Goal: Information Seeking & Learning: Learn about a topic

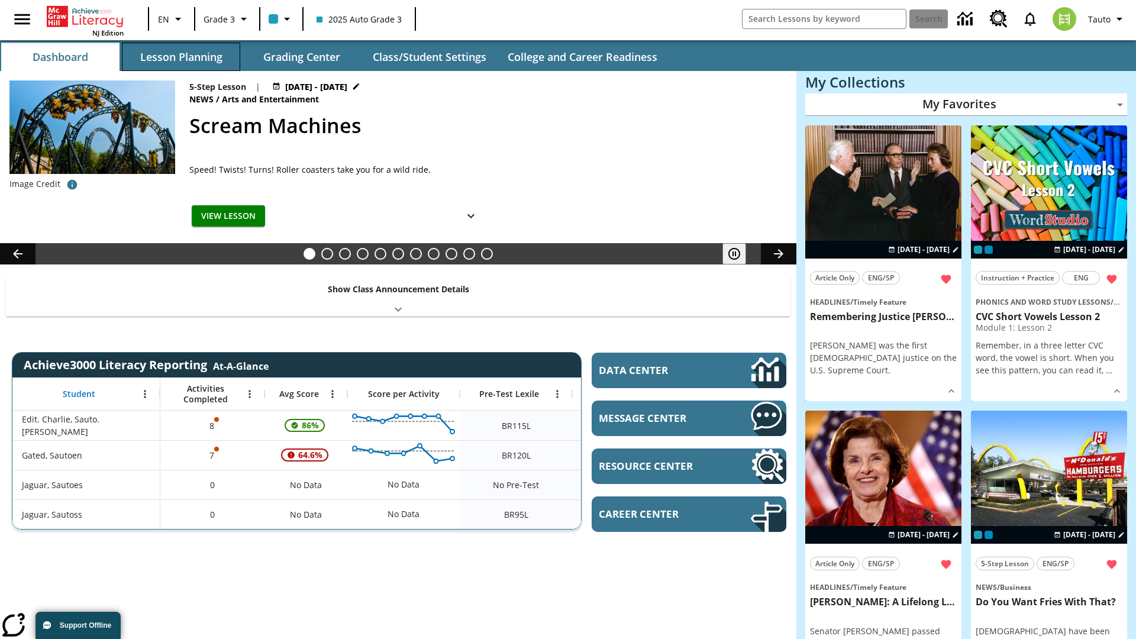
click at [181, 57] on button "Lesson Planning" at bounding box center [181, 57] width 118 height 28
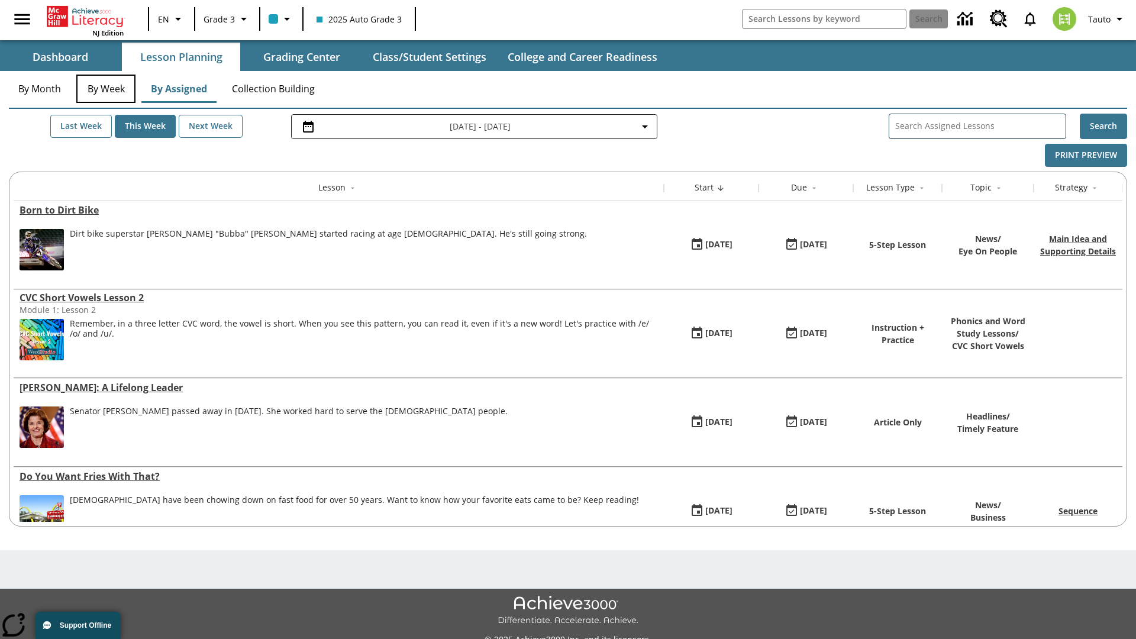
click at [106, 89] on button "By Week" at bounding box center [105, 89] width 59 height 28
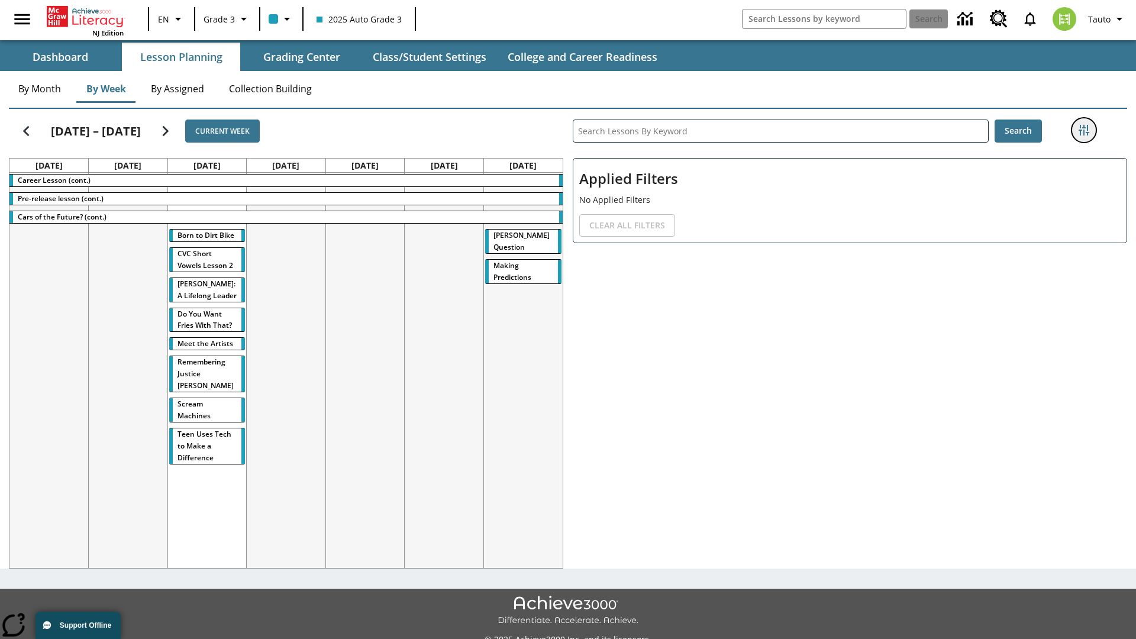
click at [1084, 130] on icon "Filters Side menu" at bounding box center [1084, 130] width 11 height 11
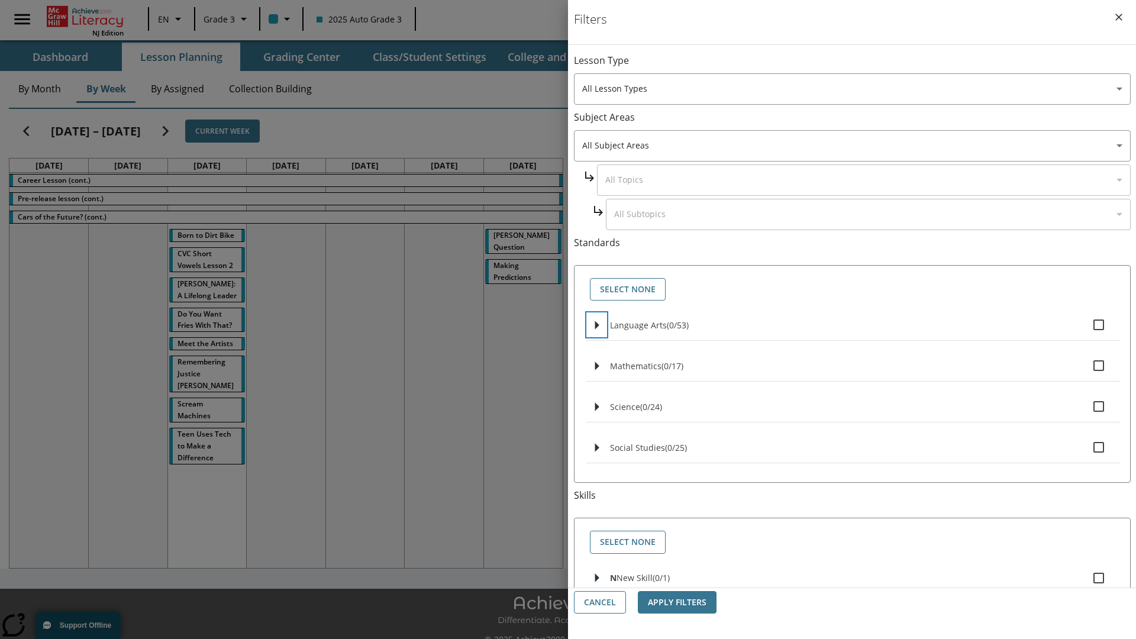
click at [597, 325] on icon "Select standards" at bounding box center [597, 325] width 4 height 9
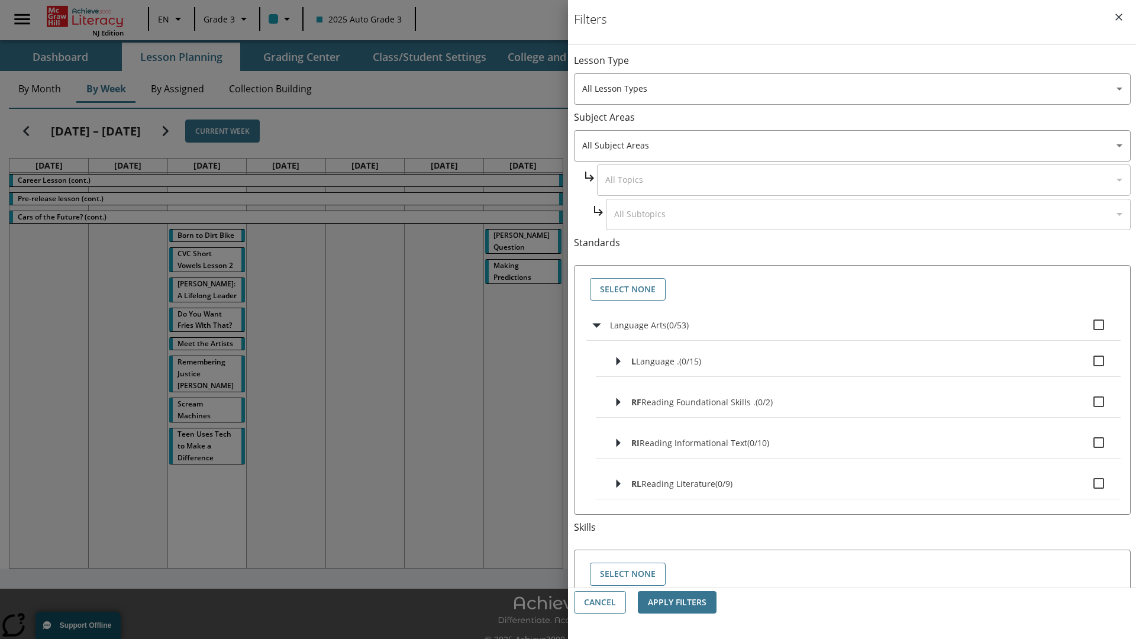
click at [861, 325] on label "Language Arts ( 0 / 53 )" at bounding box center [860, 325] width 501 height 25
click at [1087, 325] on input "Language Arts ( 0 / 53 )" at bounding box center [1099, 325] width 25 height 25
checkbox input "true"
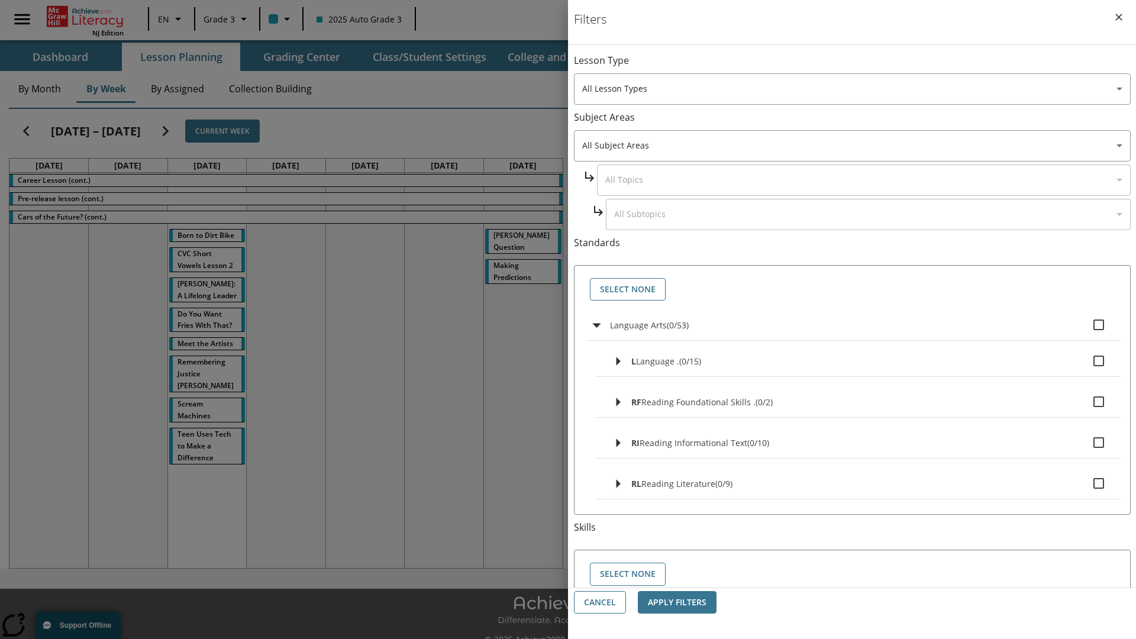
checkbox input "true"
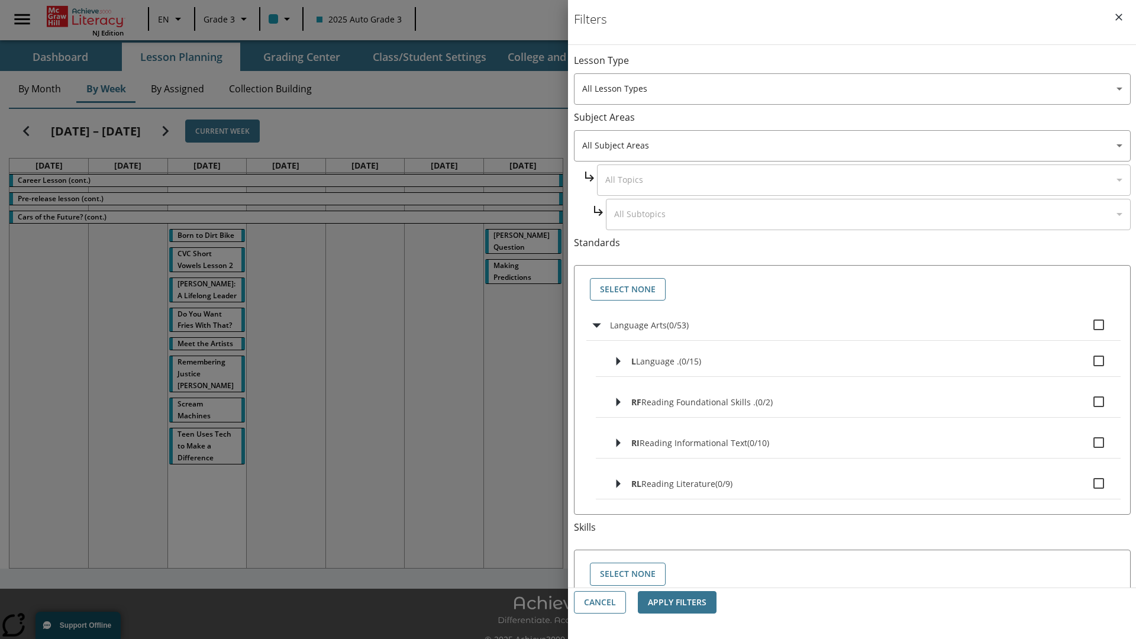
checkbox input "true"
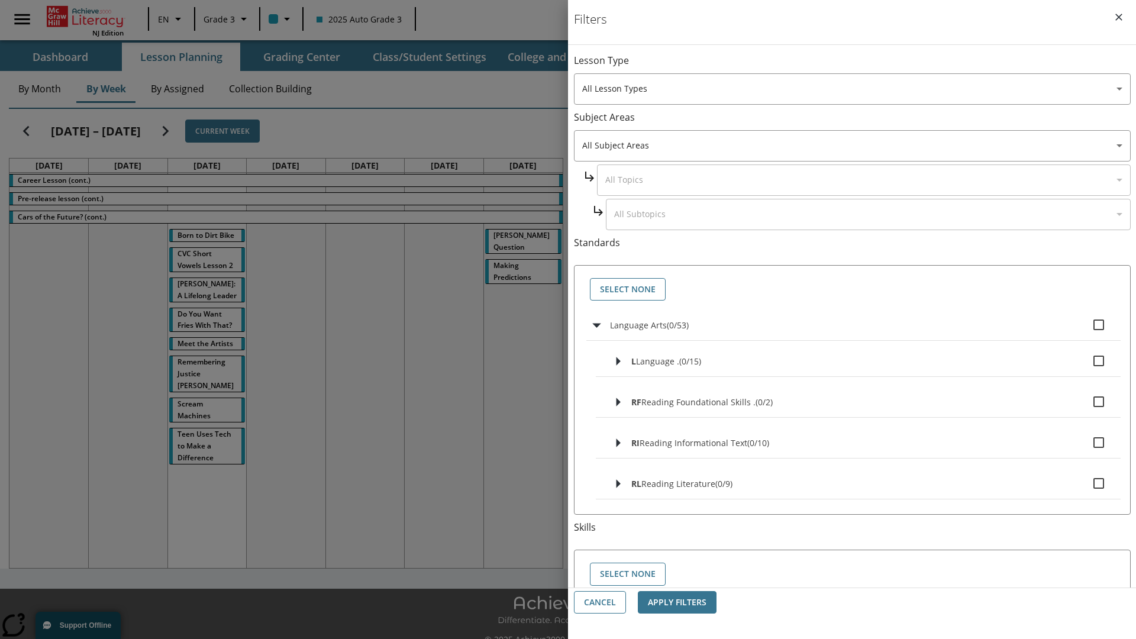
checkbox input "true"
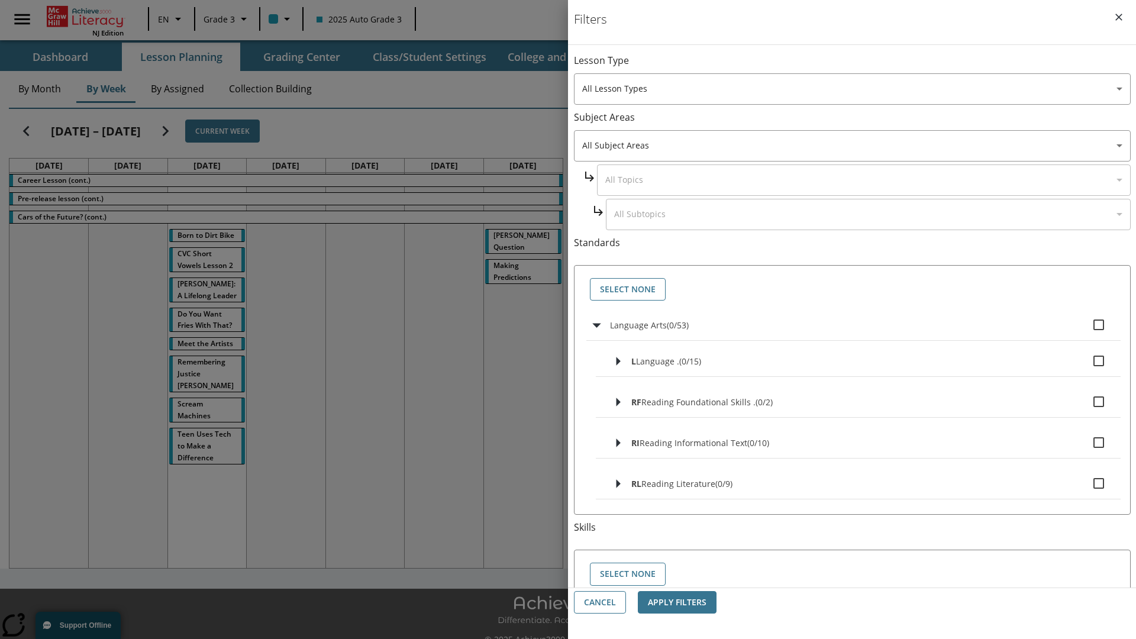
checkbox input "true"
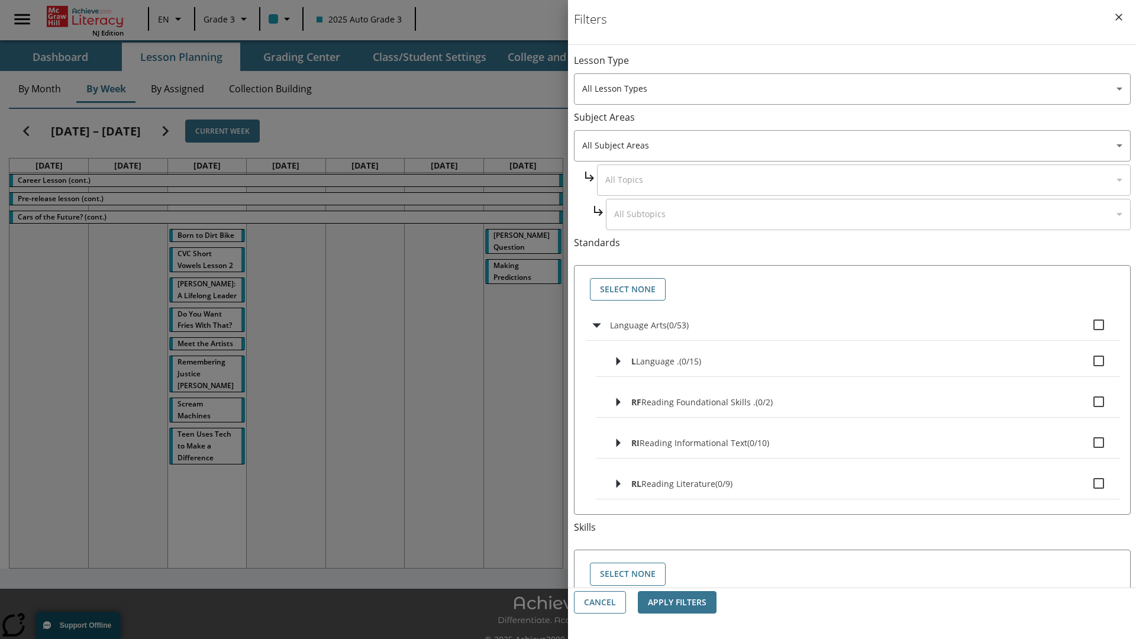
checkbox input "true"
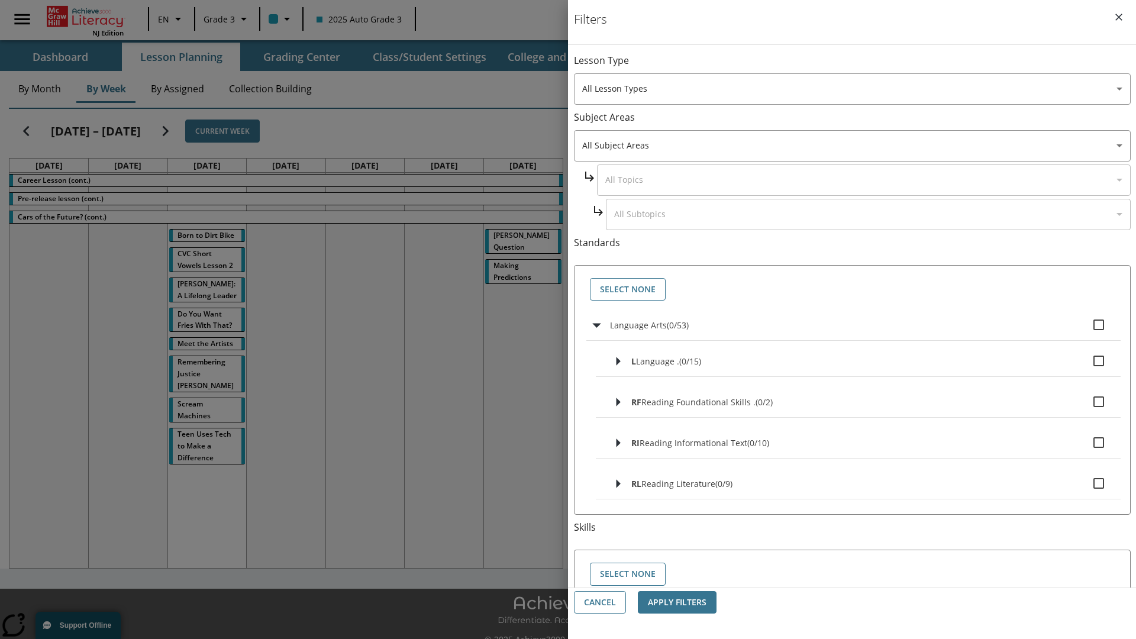
checkbox input "true"
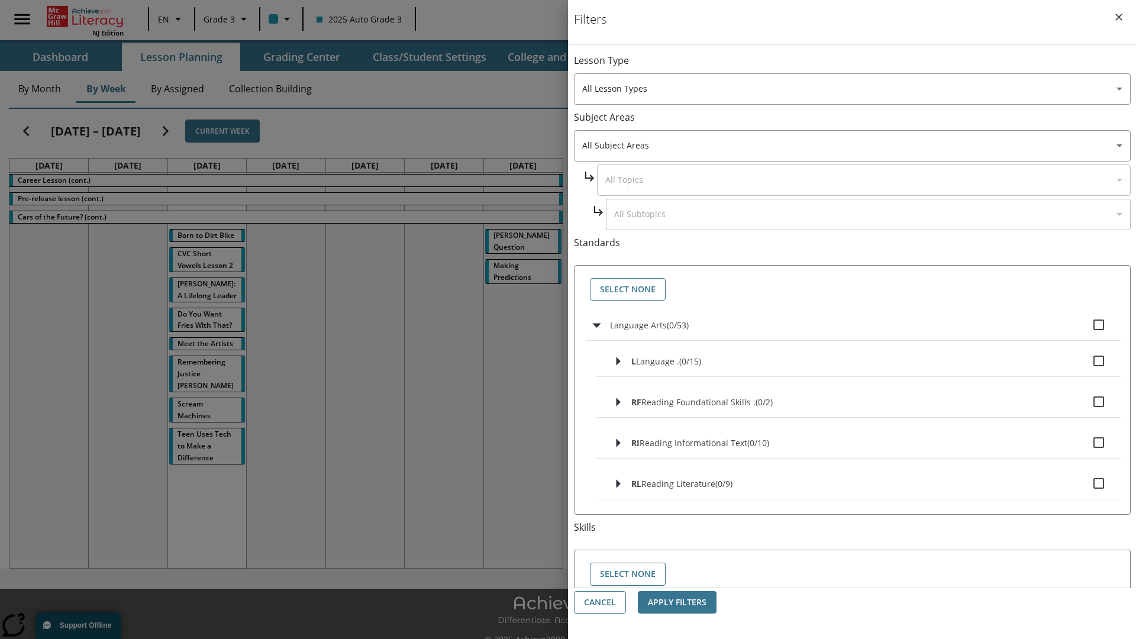
checkbox input "true"
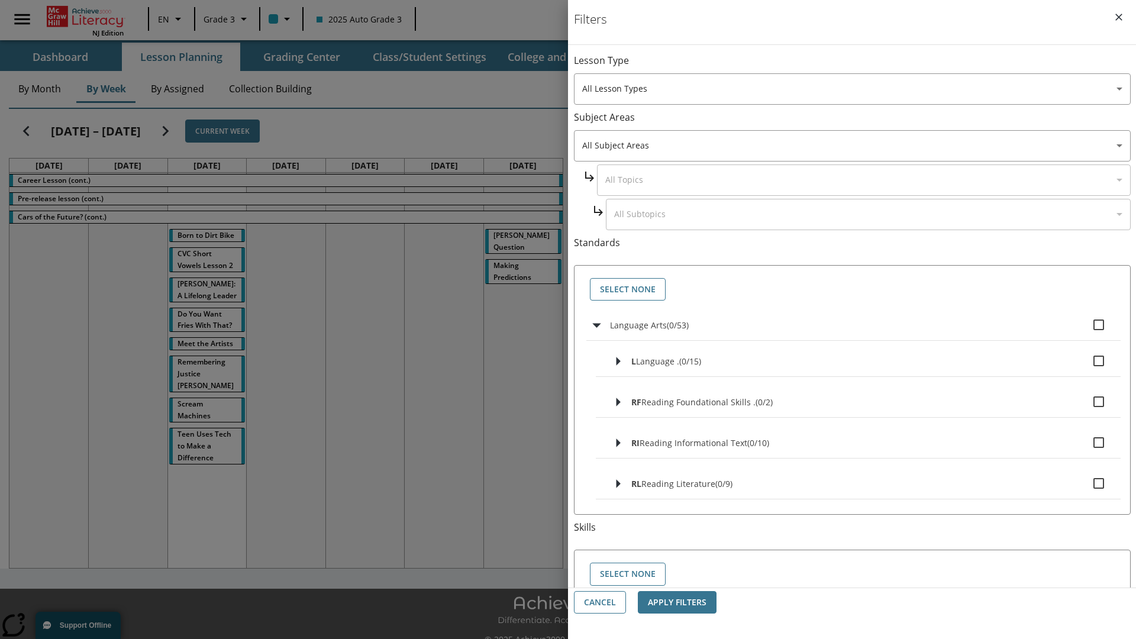
checkbox input "true"
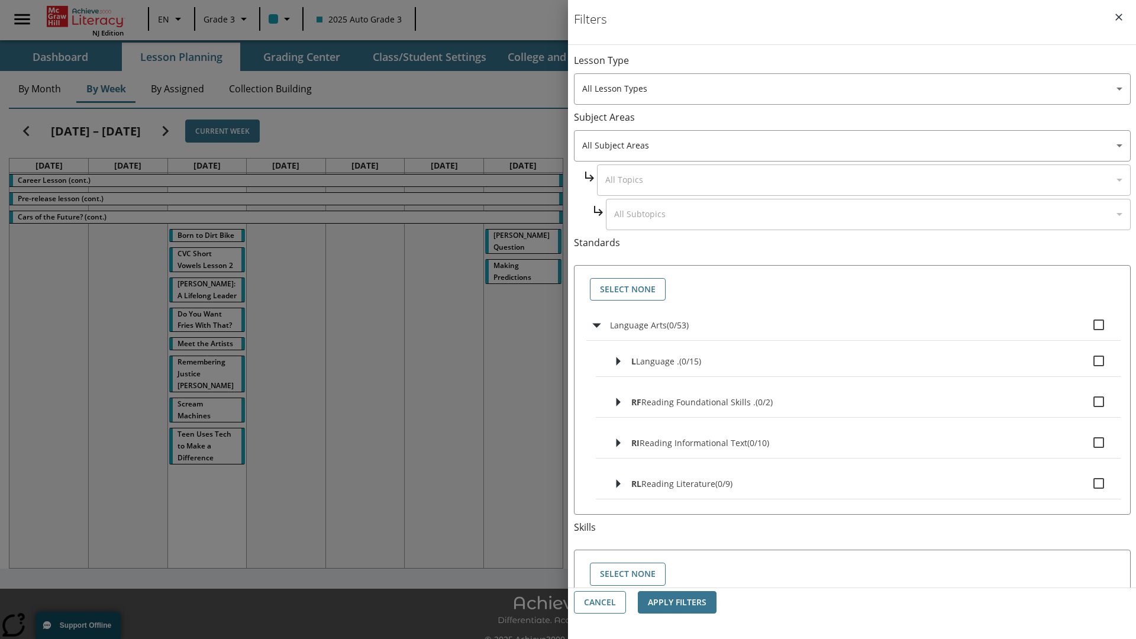
checkbox input "true"
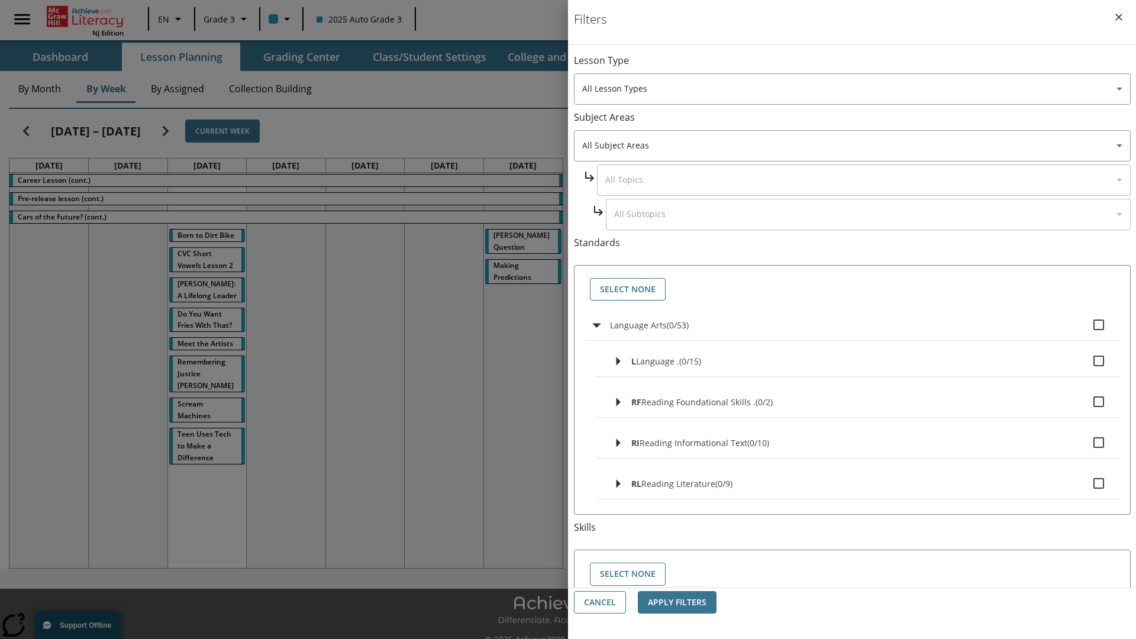
checkbox input "true"
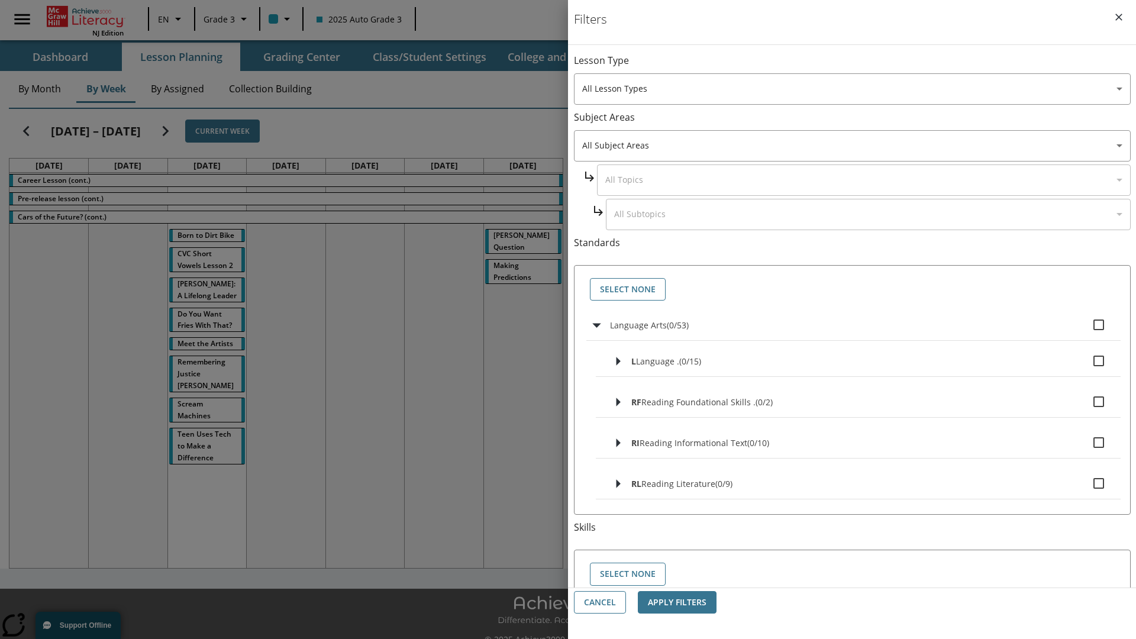
checkbox input "true"
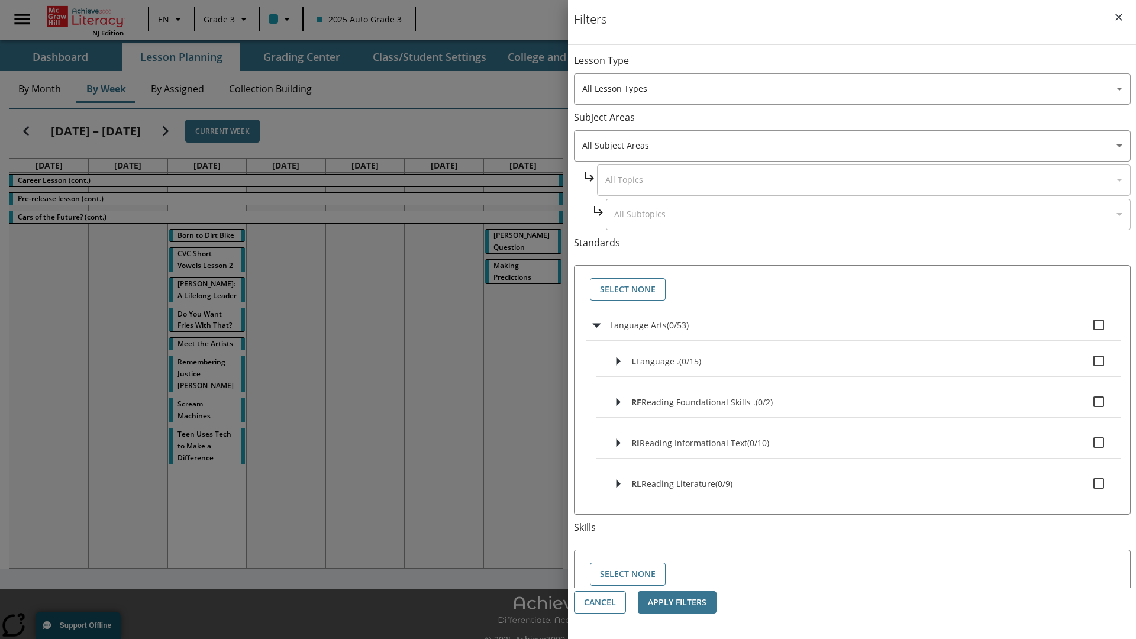
checkbox input "true"
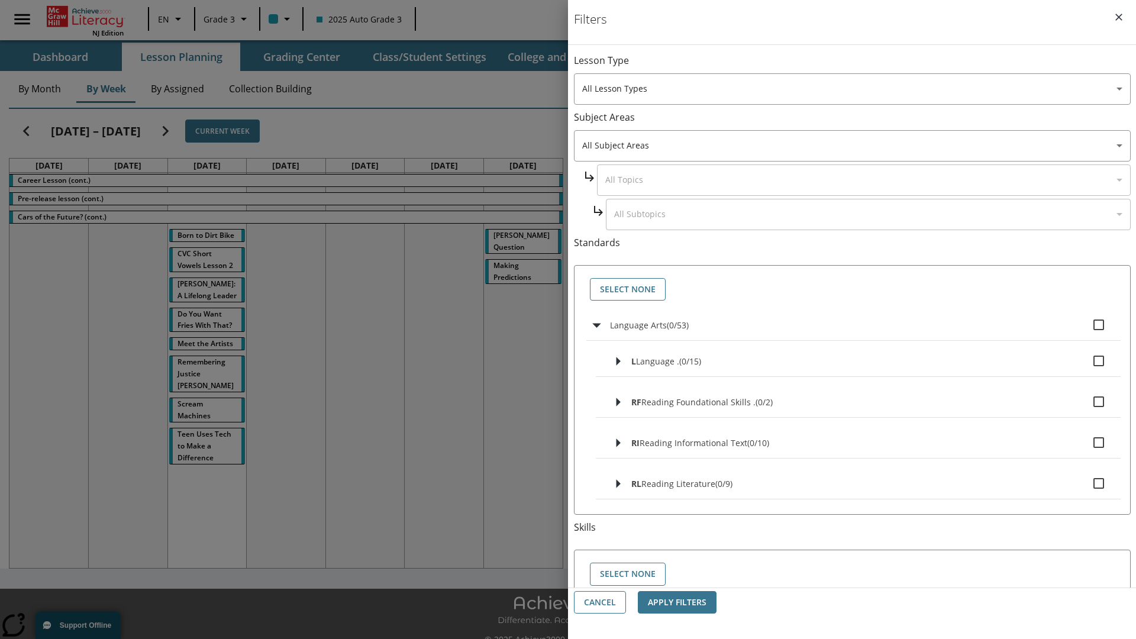
checkbox input "true"
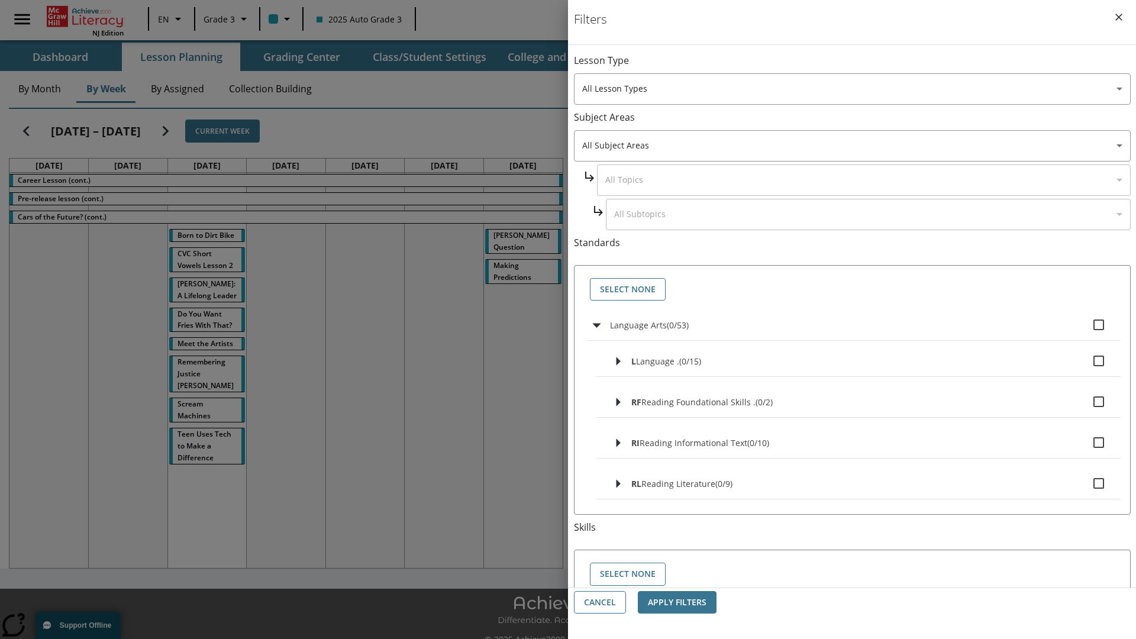
checkbox input "true"
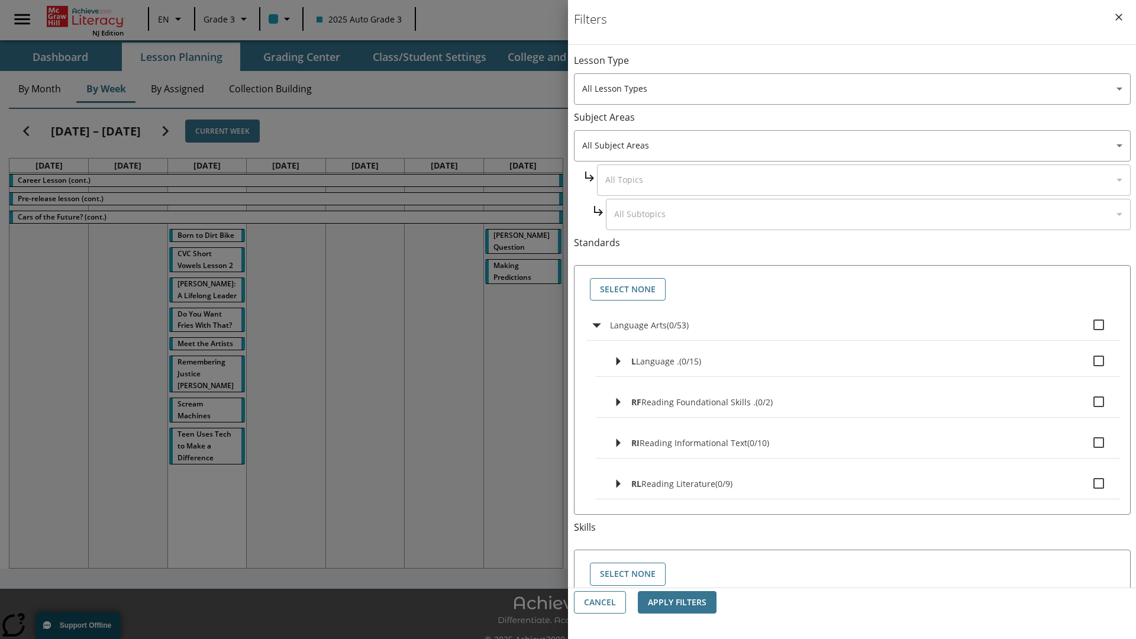
checkbox input "true"
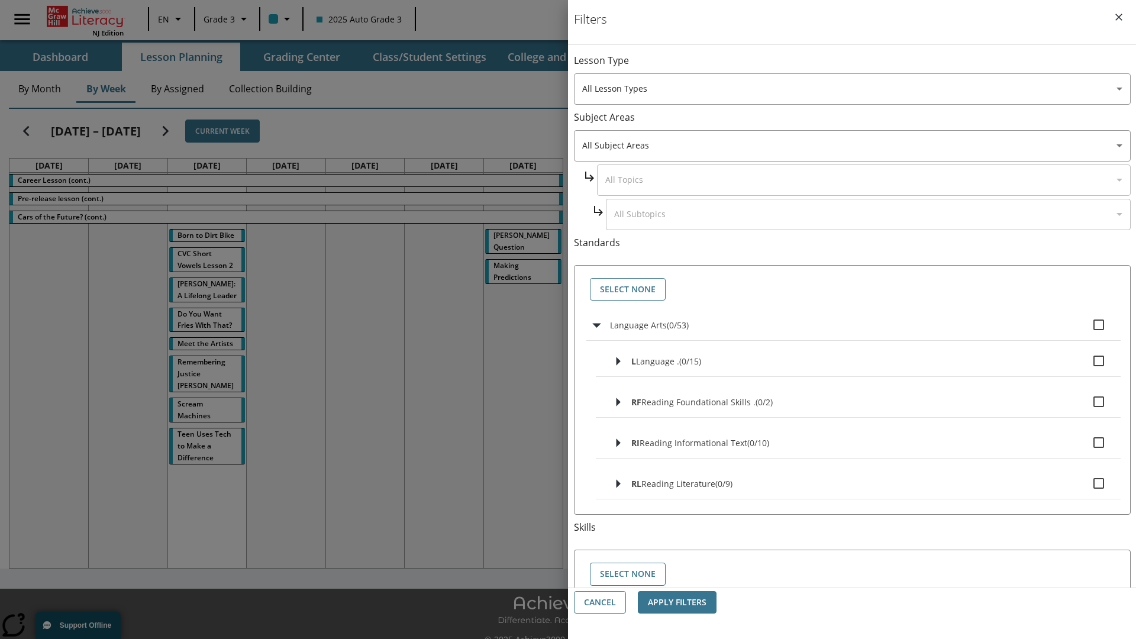
checkbox input "true"
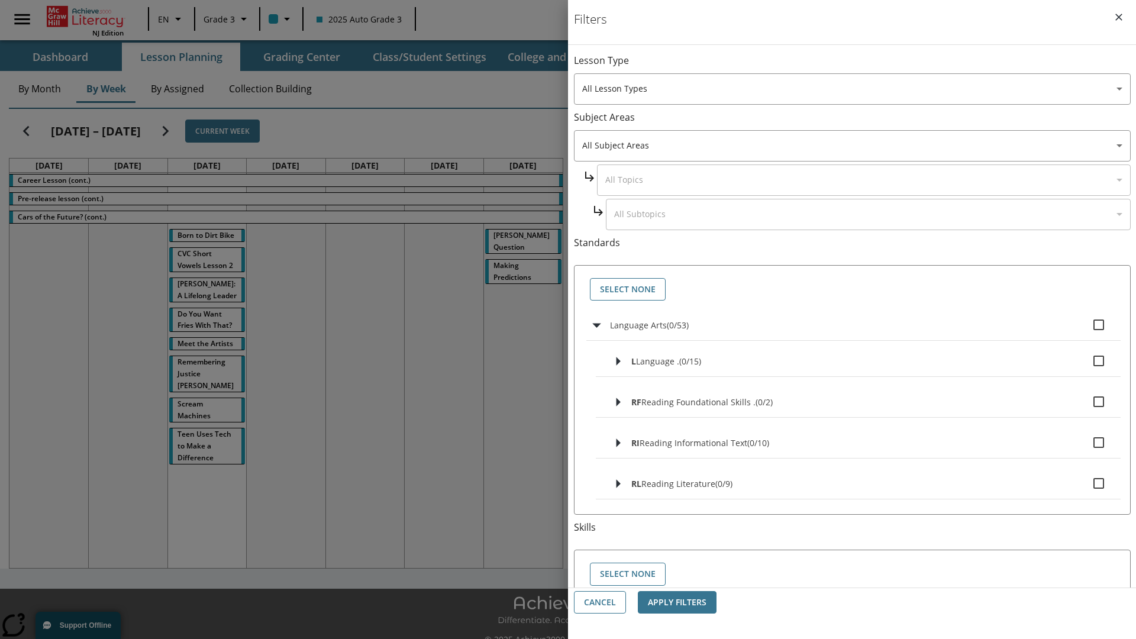
checkbox input "true"
click at [628, 289] on button "Select None" at bounding box center [628, 289] width 76 height 23
checkbox input "false"
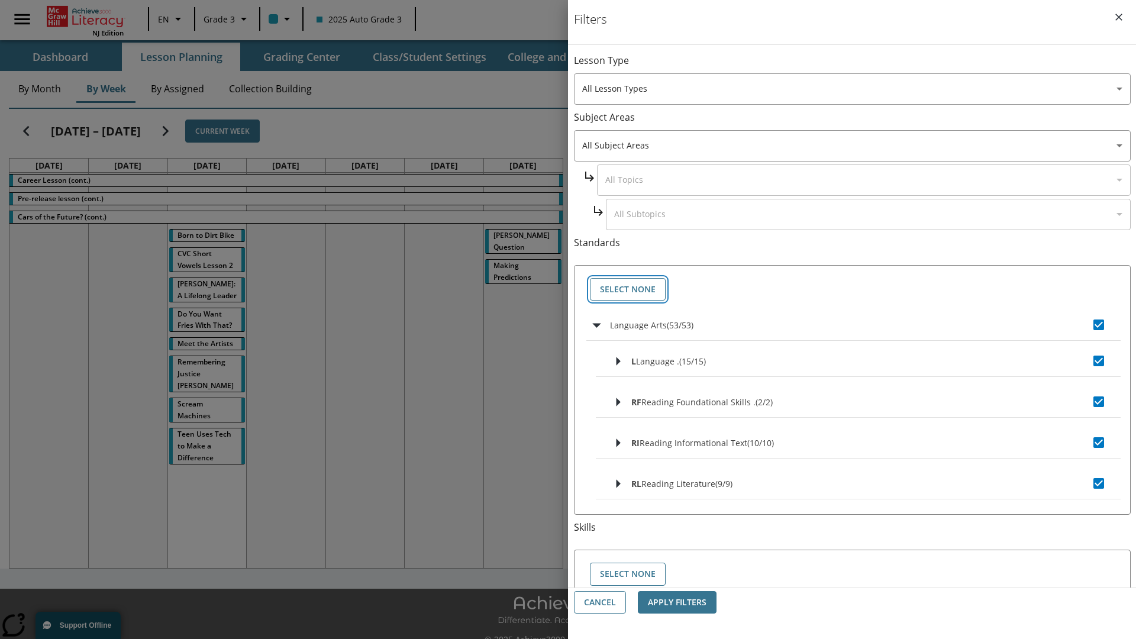
checkbox input "false"
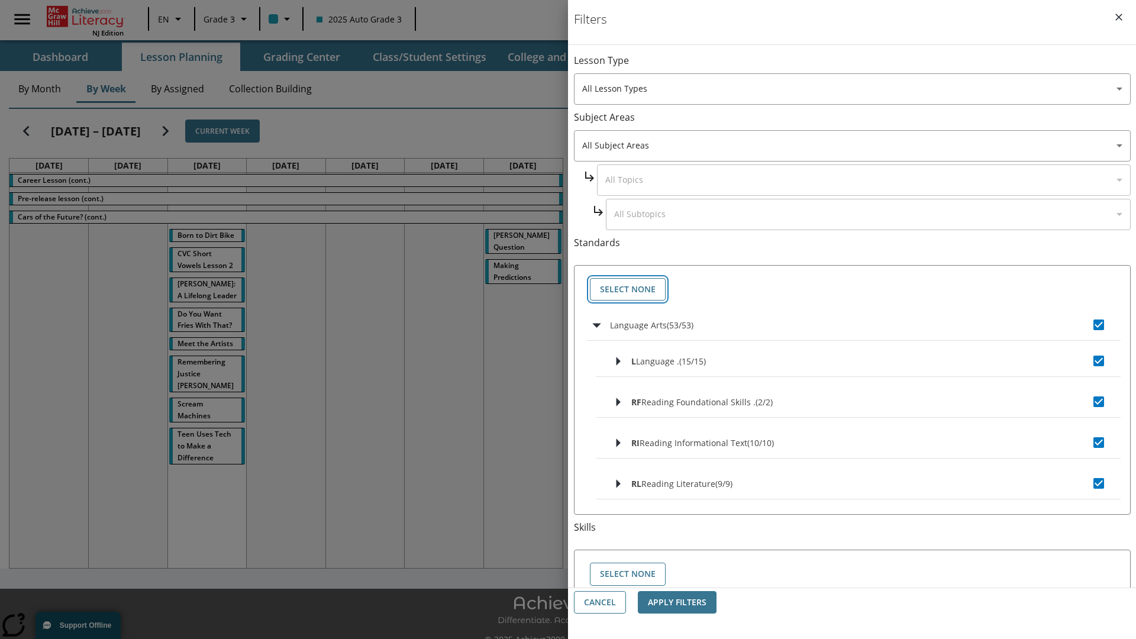
checkbox input "false"
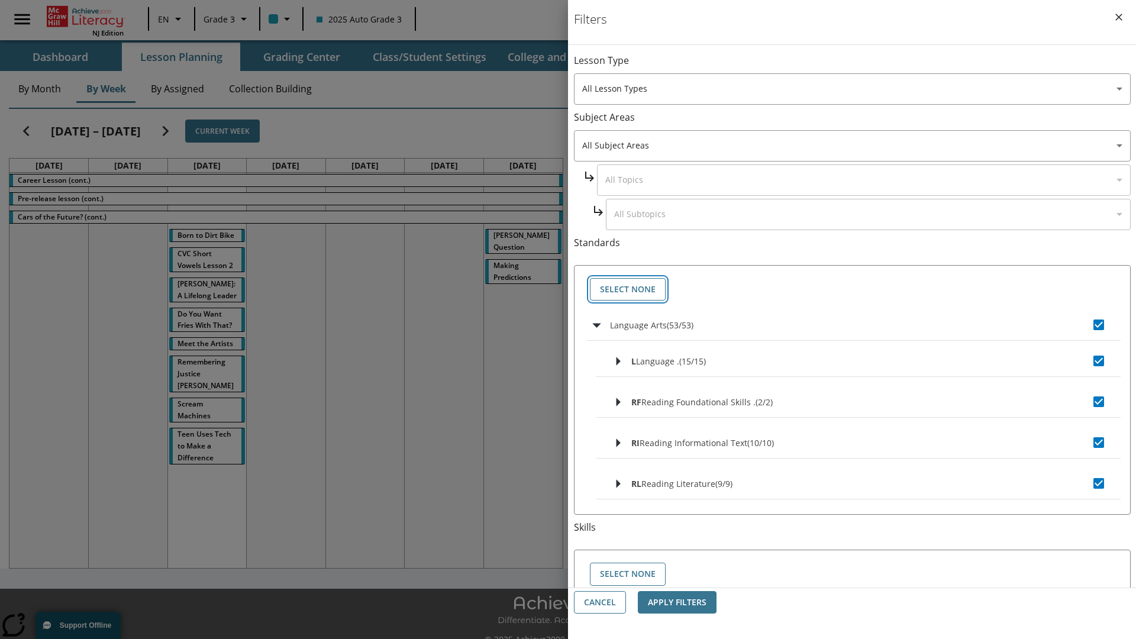
checkbox input "false"
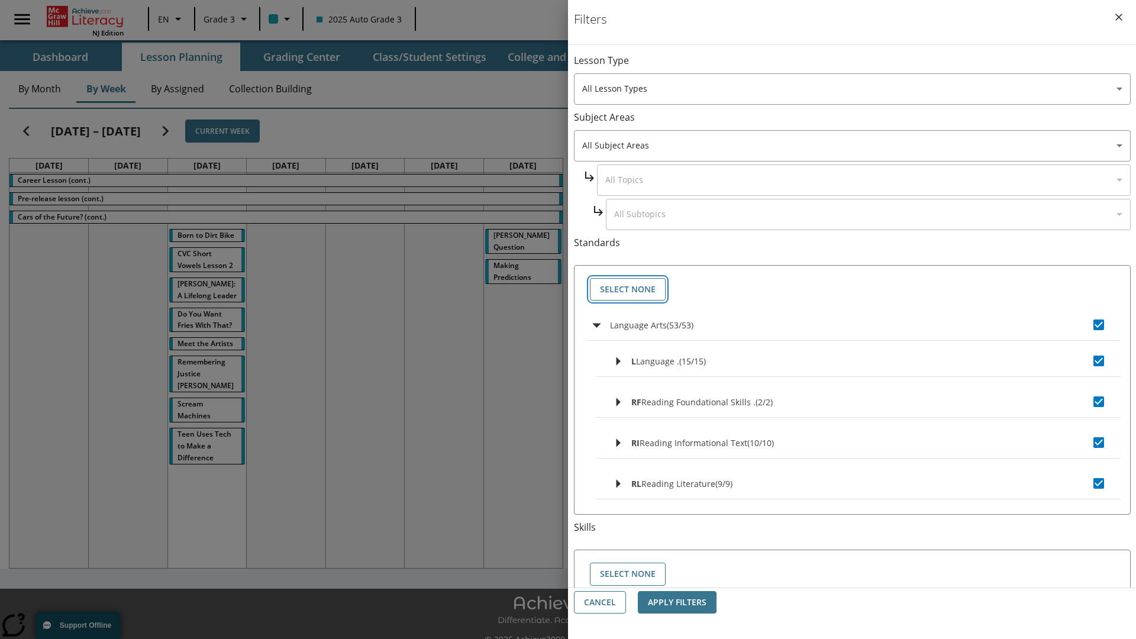
checkbox input "false"
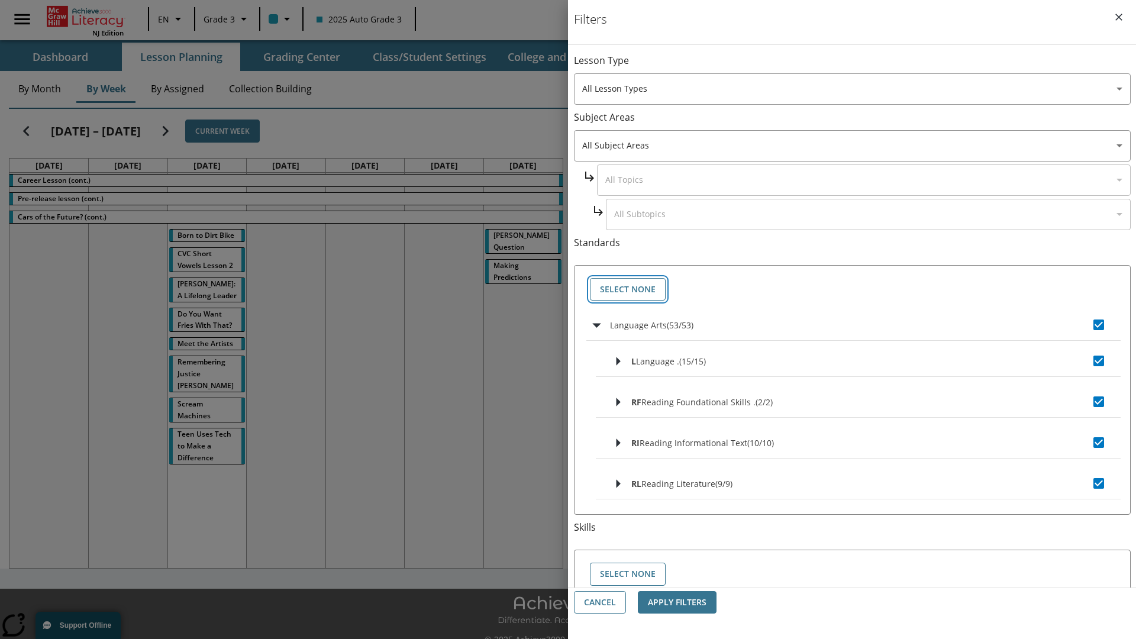
checkbox input "false"
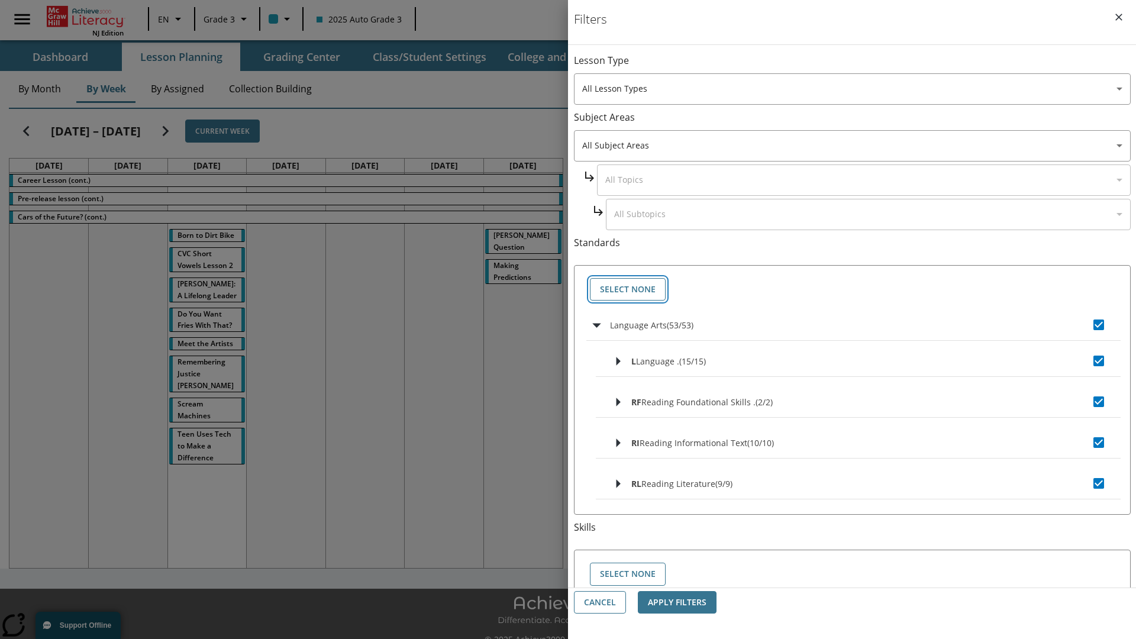
checkbox input "false"
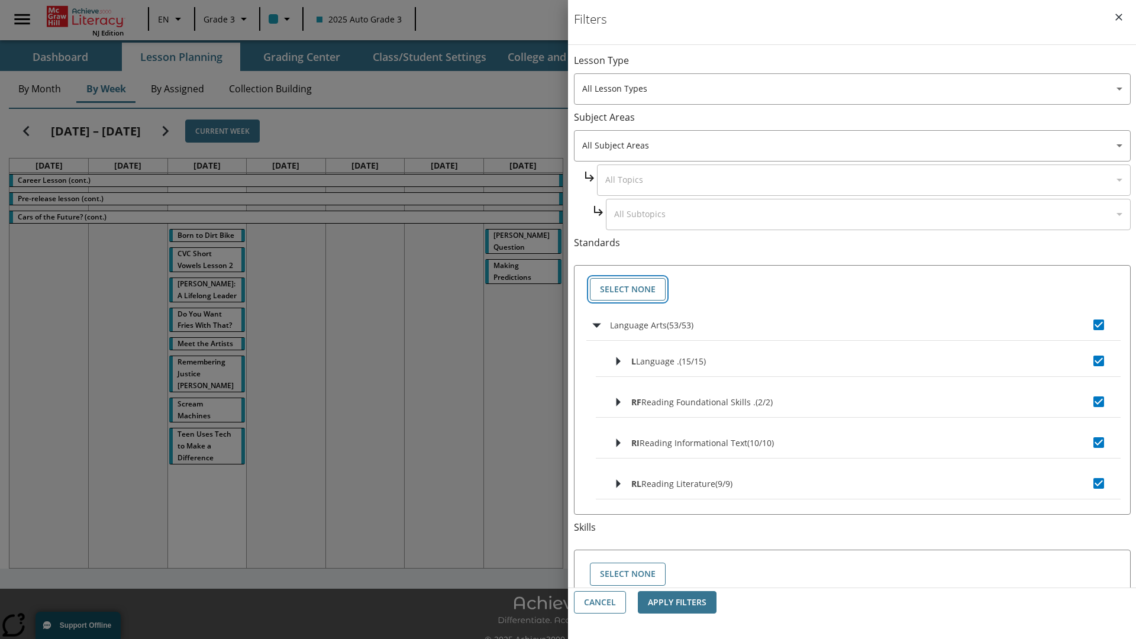
checkbox input "false"
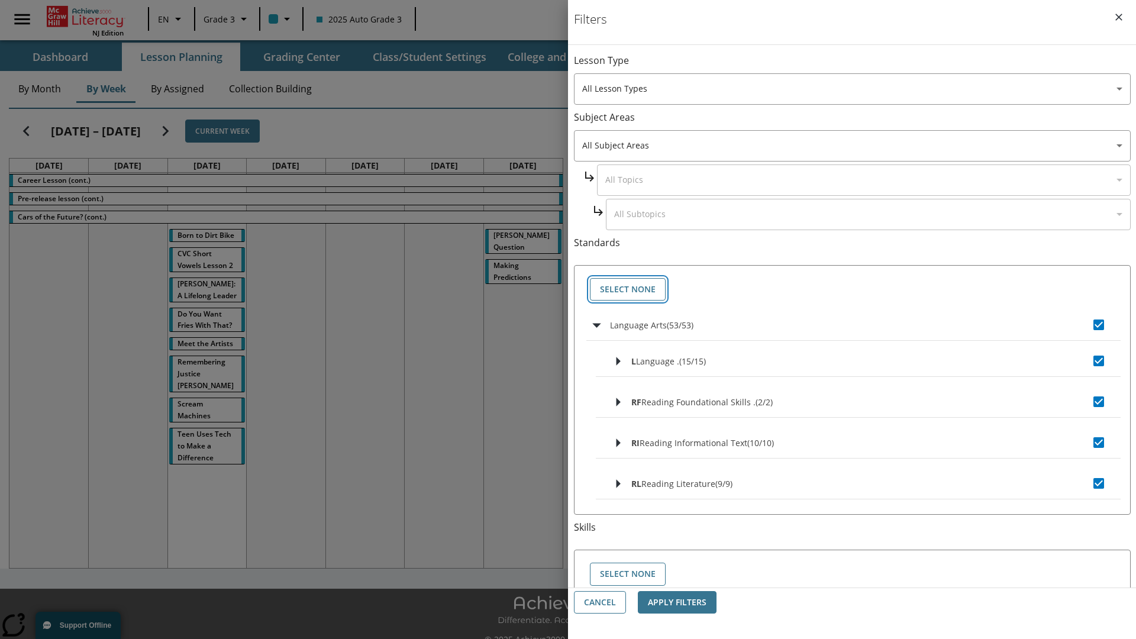
checkbox input "false"
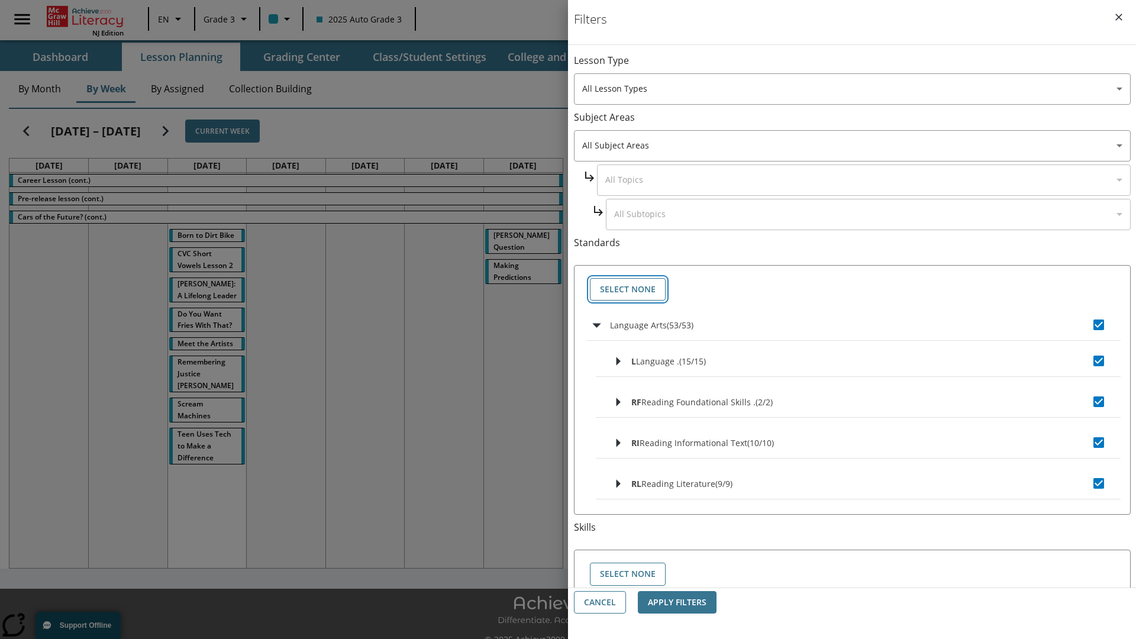
checkbox input "false"
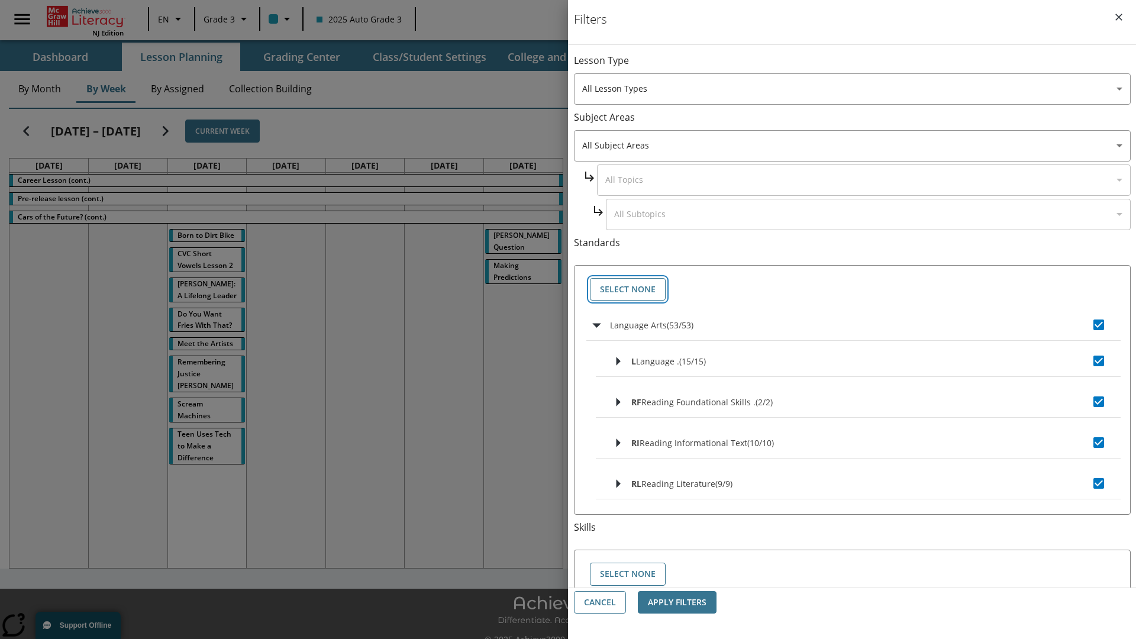
checkbox input "false"
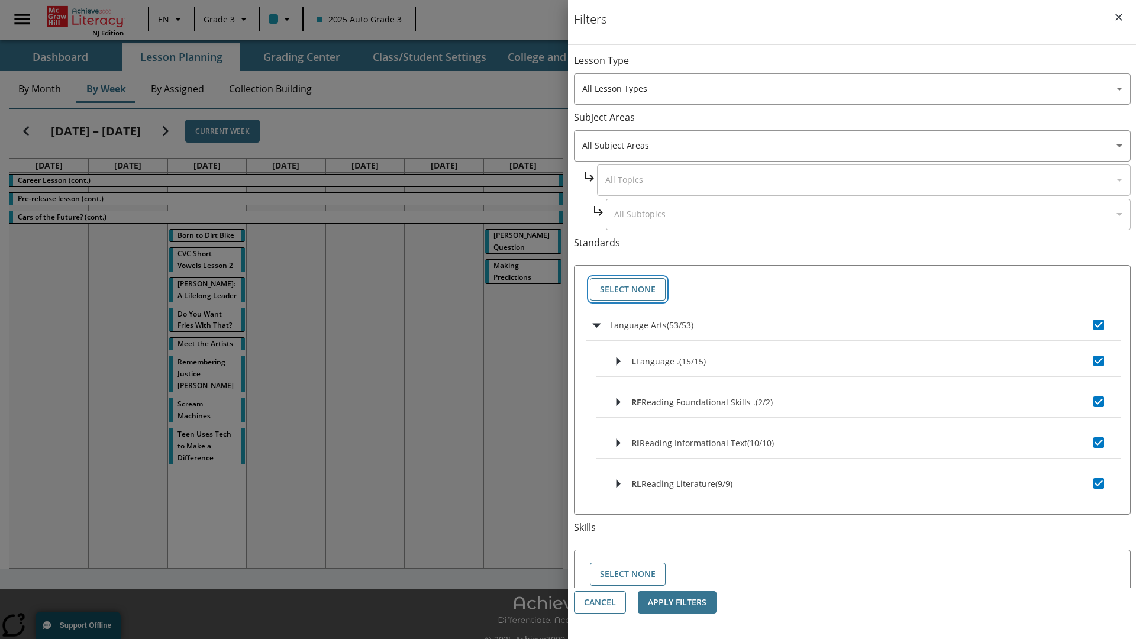
checkbox input "false"
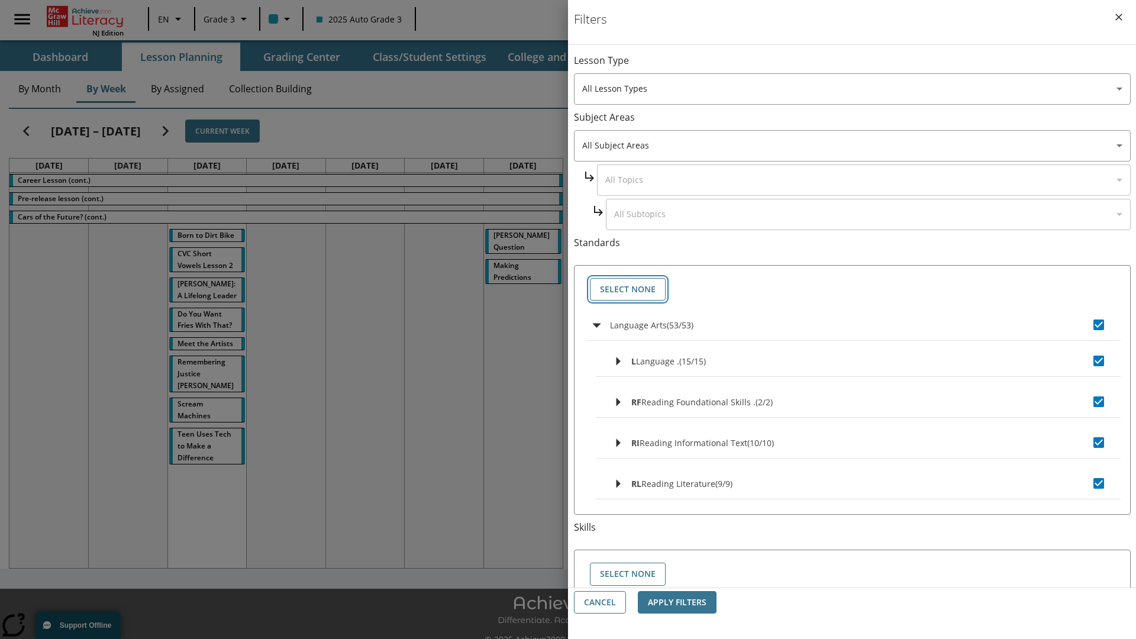
checkbox input "false"
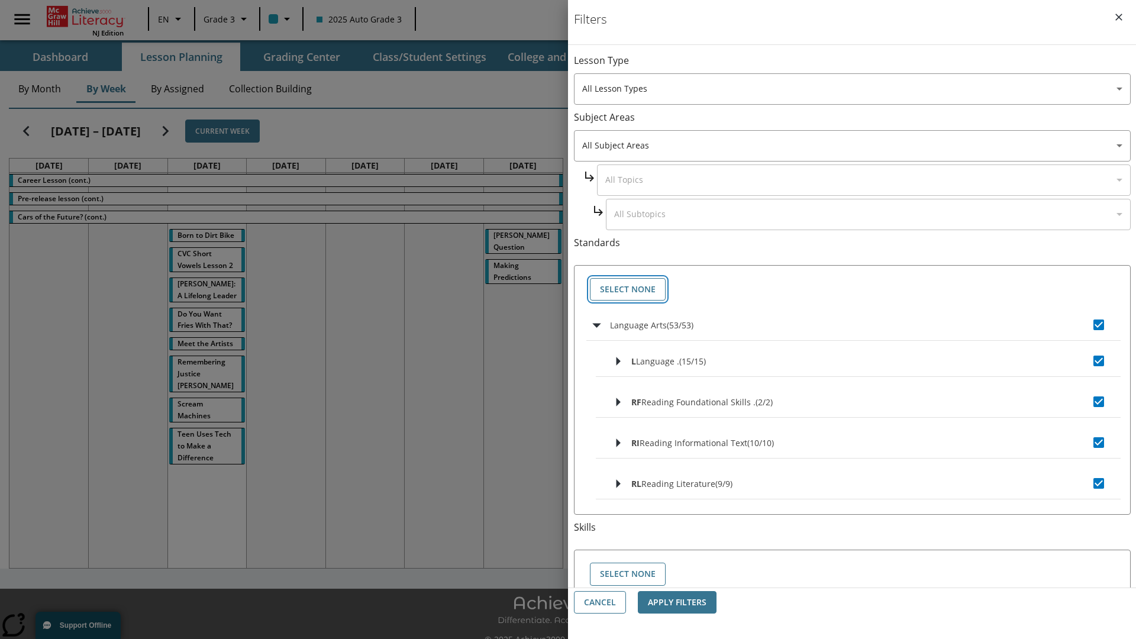
checkbox input "false"
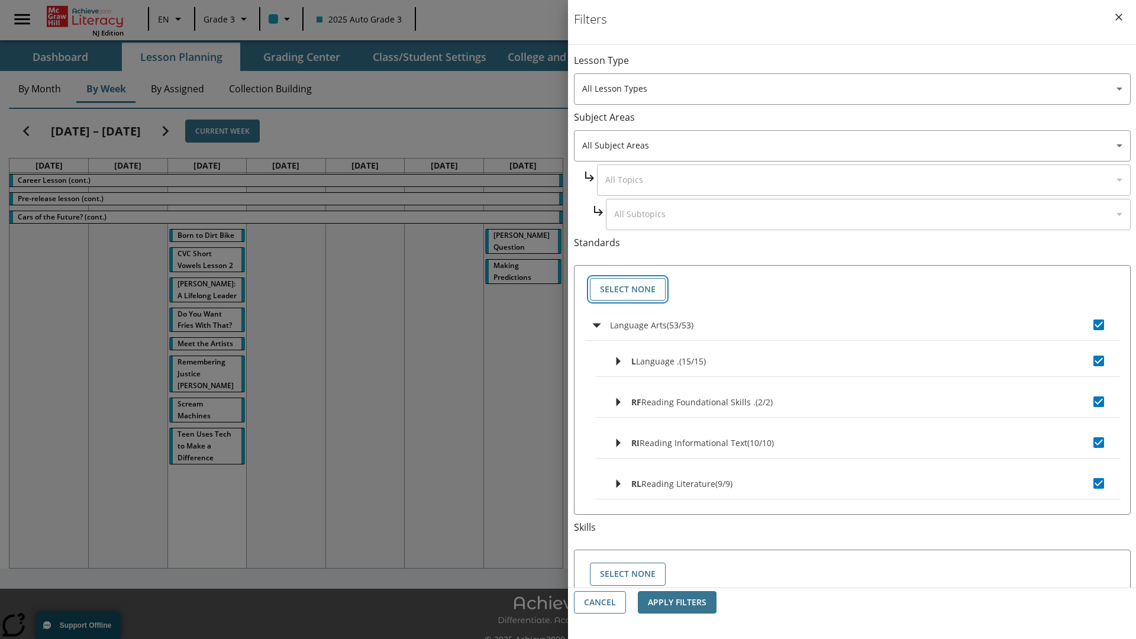
checkbox input "false"
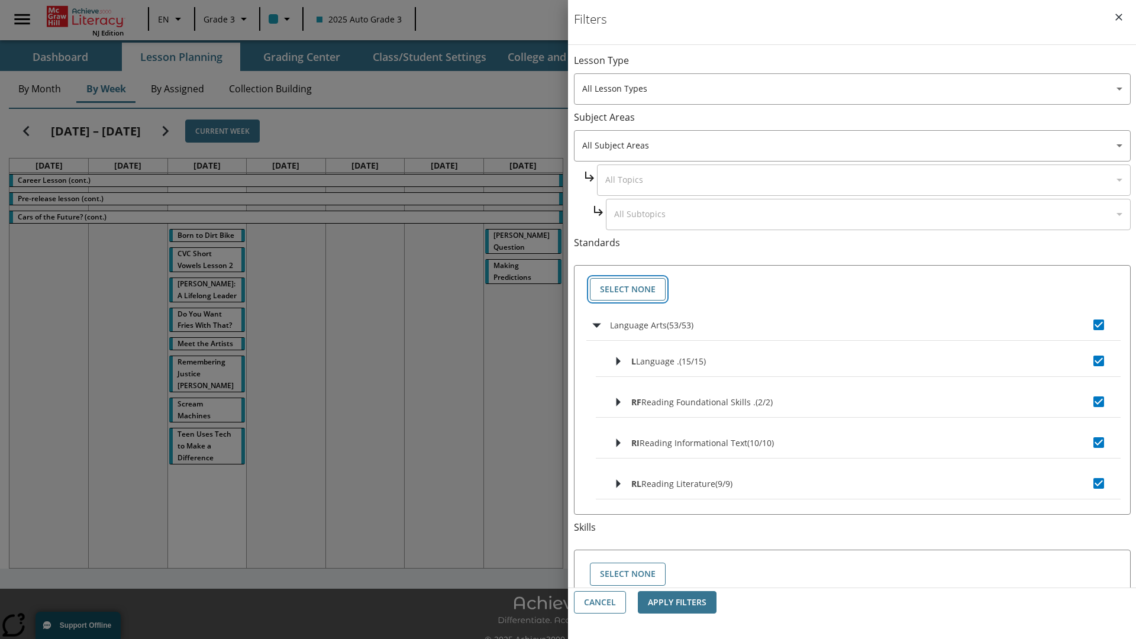
checkbox input "false"
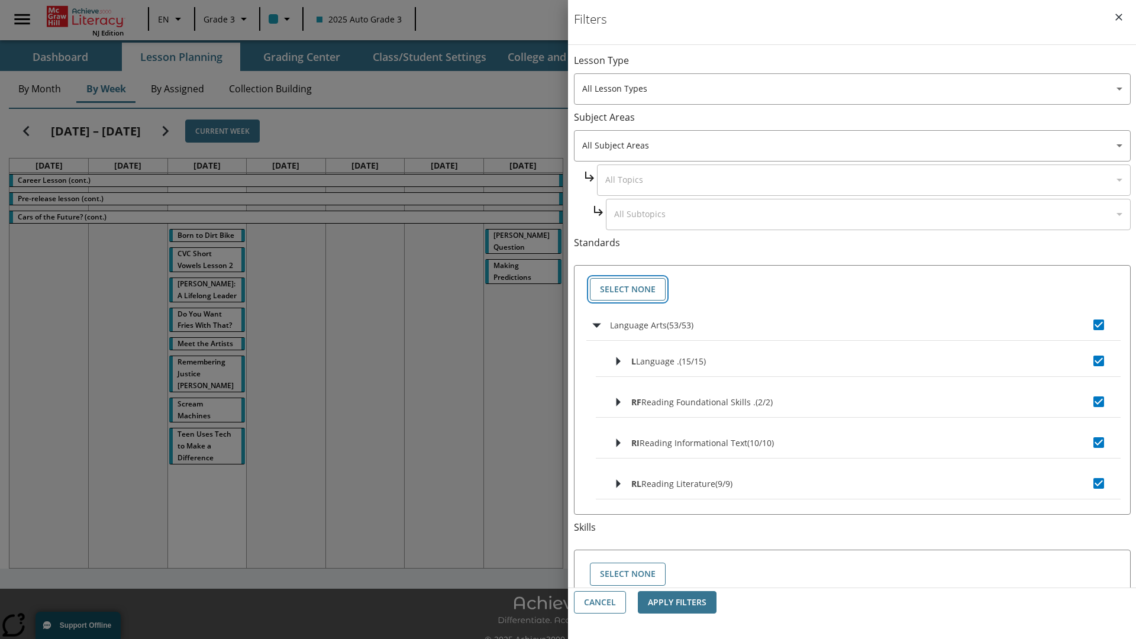
checkbox input "false"
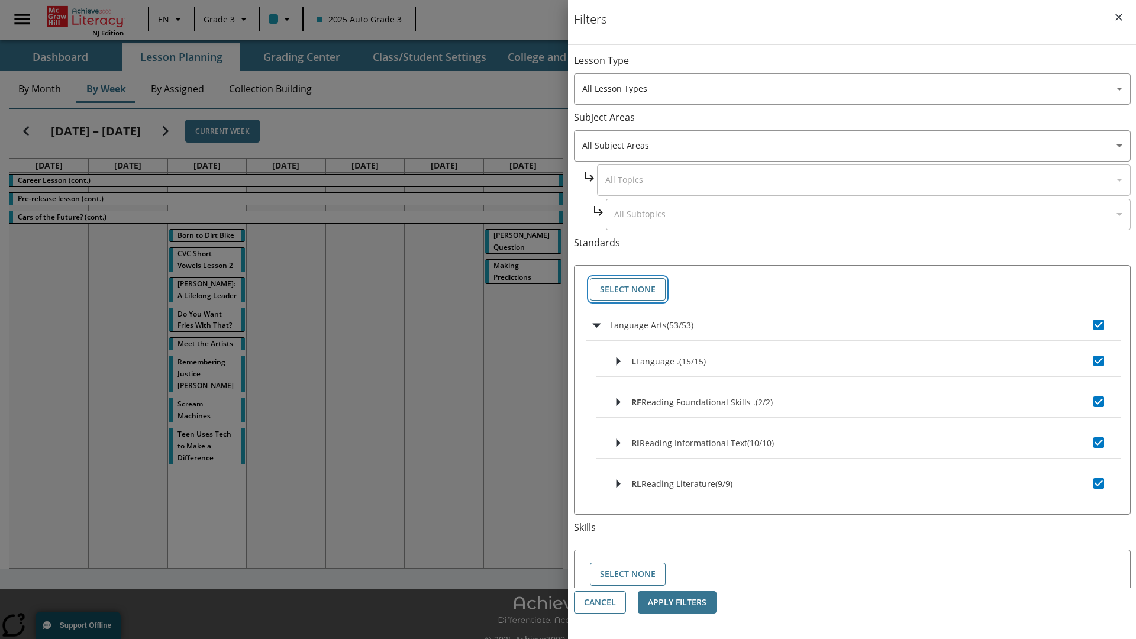
checkbox input "false"
click at [600, 603] on button "Cancel" at bounding box center [600, 602] width 52 height 23
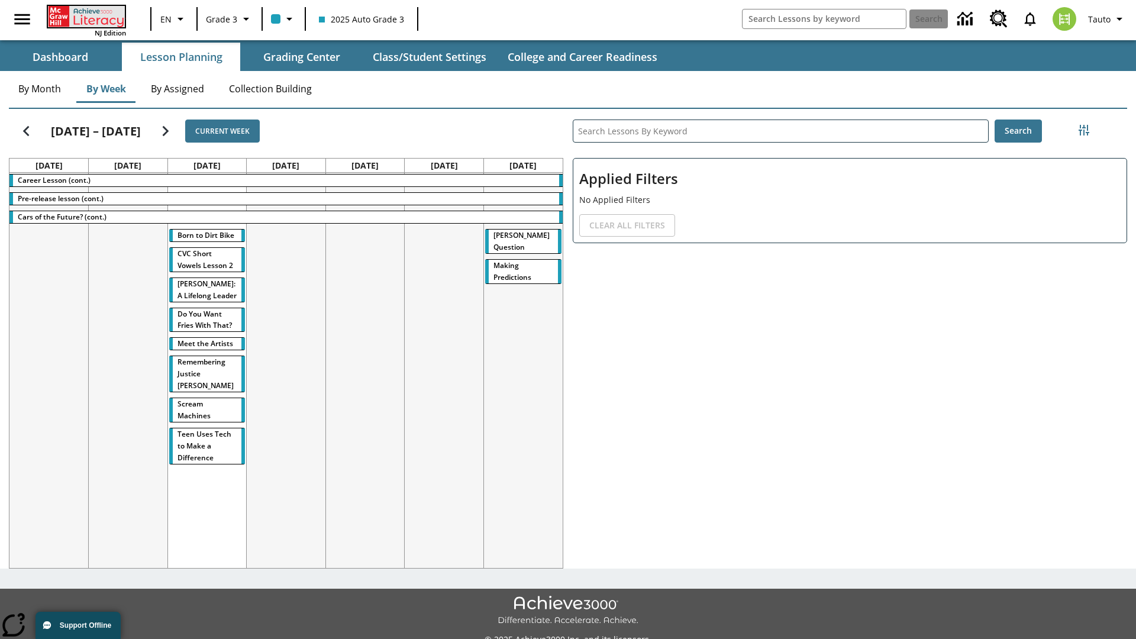
click at [85, 16] on icon "Home" at bounding box center [87, 16] width 79 height 21
